Goal: Navigation & Orientation: Find specific page/section

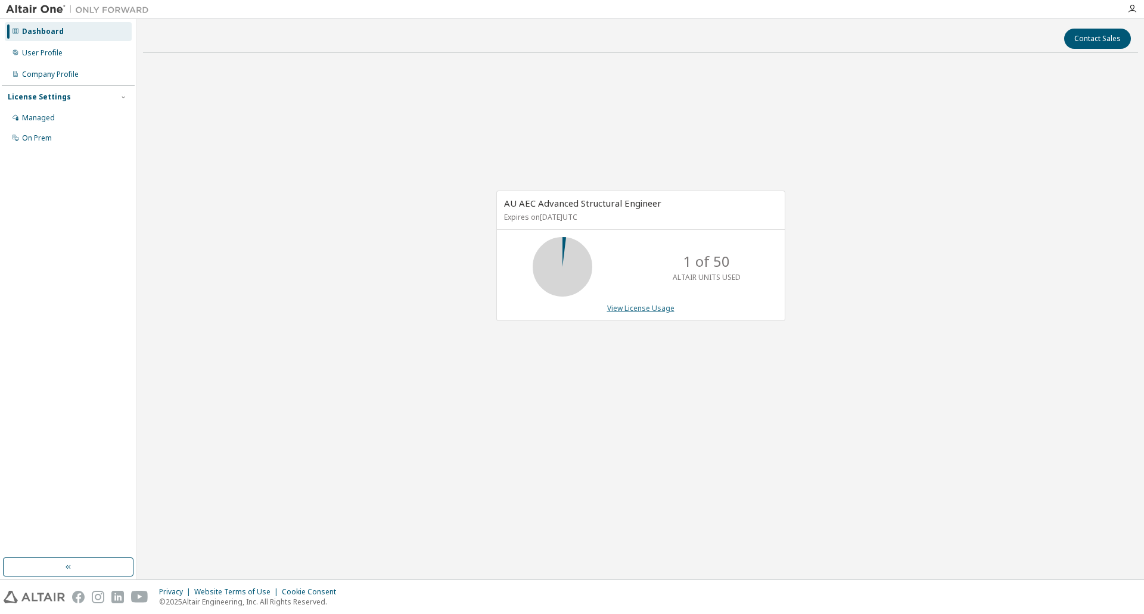
click at [621, 304] on link "View License Usage" at bounding box center [640, 308] width 67 height 10
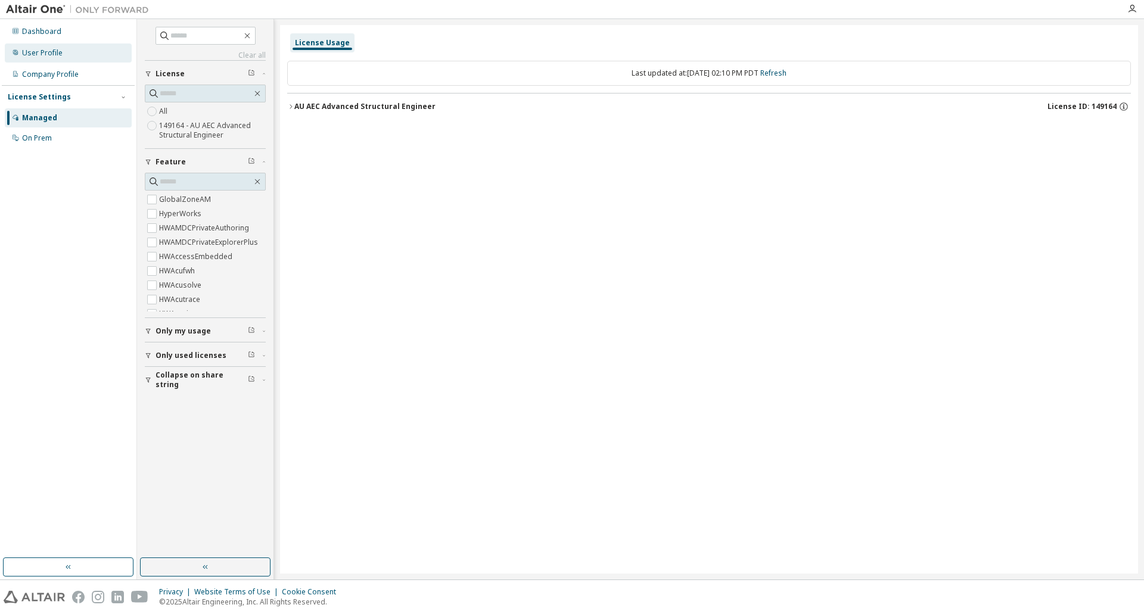
click at [68, 58] on div "User Profile" at bounding box center [68, 52] width 127 height 19
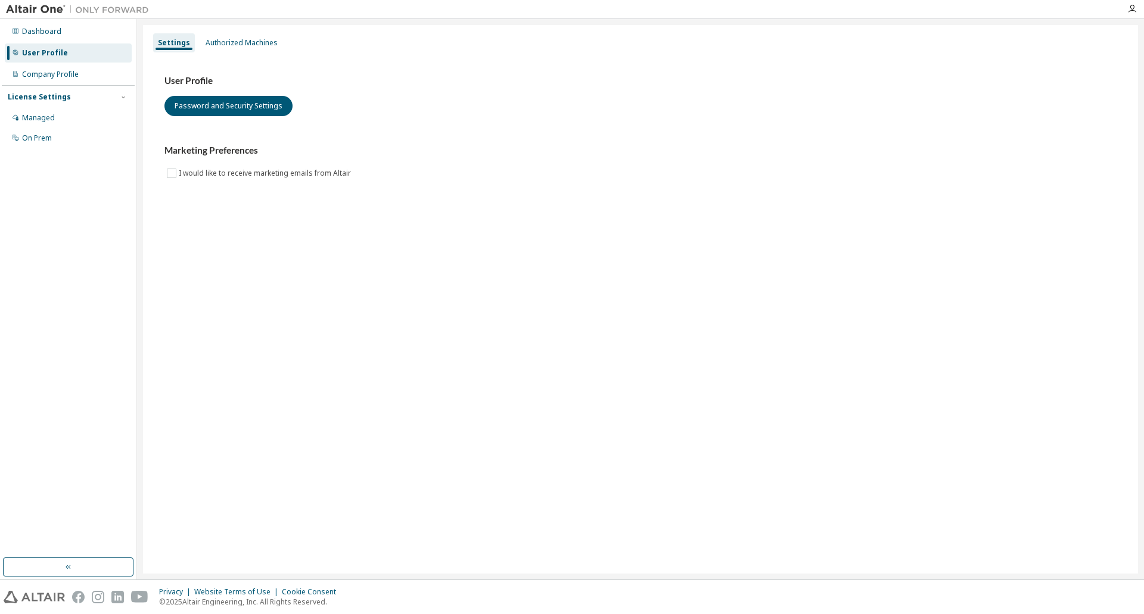
click at [67, 42] on div "Dashboard User Profile Company Profile License Settings Managed On Prem" at bounding box center [68, 85] width 133 height 128
click at [71, 29] on div "Dashboard" at bounding box center [68, 31] width 127 height 19
